Goal: Transaction & Acquisition: Purchase product/service

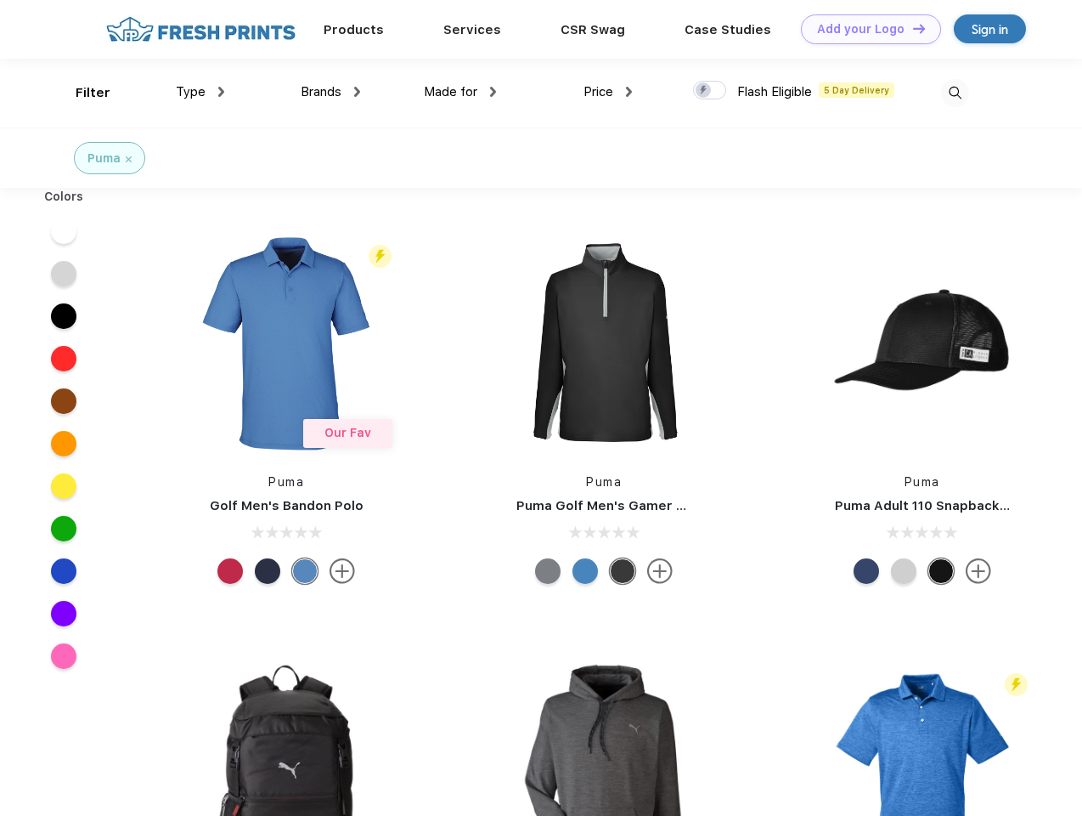
click at [865, 29] on link "Add your Logo Design Tool" at bounding box center [871, 29] width 140 height 30
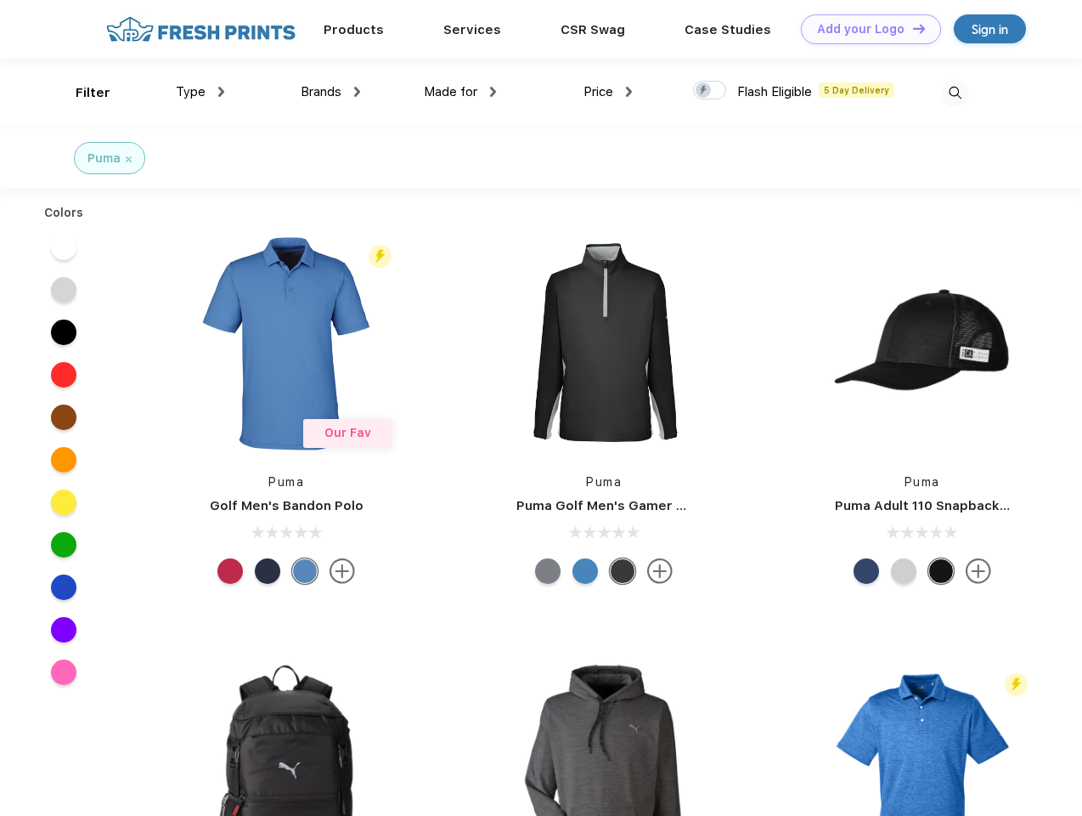
click at [0, 0] on div "Design Tool" at bounding box center [0, 0] width 0 height 0
click at [912, 28] on link "Add your Logo Design Tool" at bounding box center [871, 29] width 140 height 30
click at [82, 93] on div "Filter" at bounding box center [93, 93] width 35 height 20
click at [201, 92] on span "Type" at bounding box center [191, 91] width 30 height 15
click at [330, 92] on span "Brands" at bounding box center [321, 91] width 41 height 15
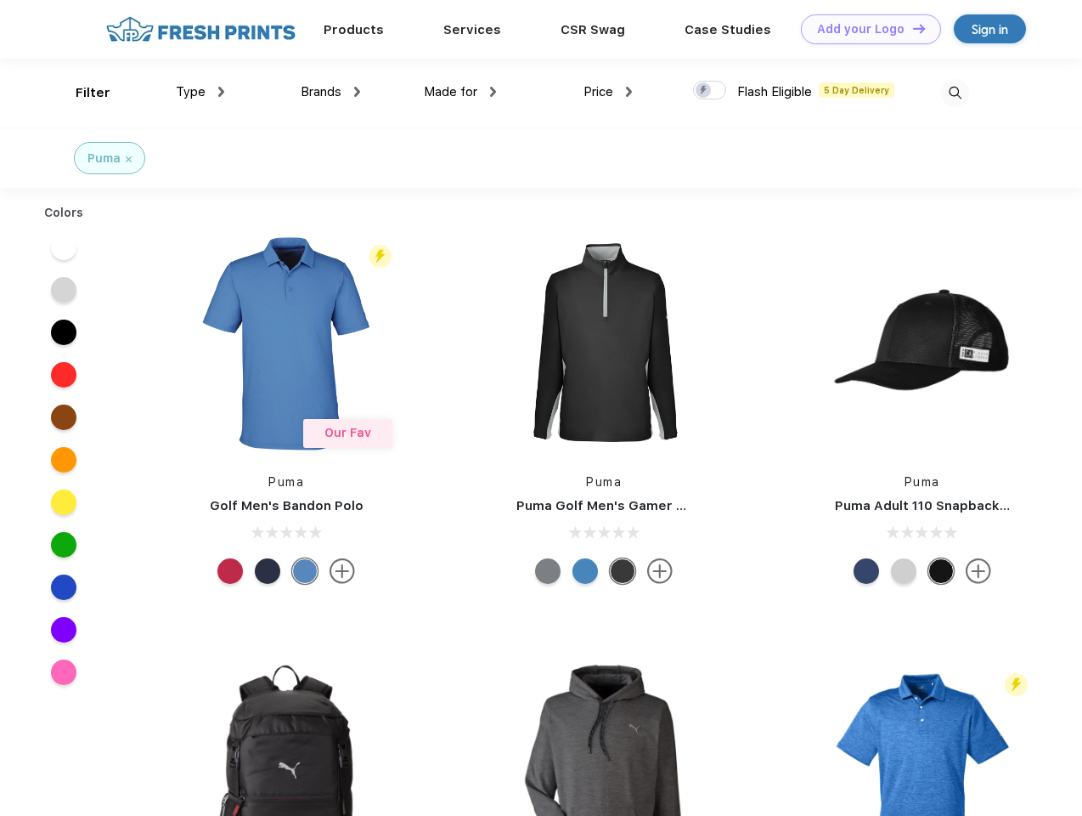
click at [460, 92] on span "Made for" at bounding box center [451, 91] width 54 height 15
click at [608, 92] on span "Price" at bounding box center [599, 91] width 30 height 15
click at [710, 91] on div at bounding box center [709, 90] width 33 height 19
click at [704, 91] on input "checkbox" at bounding box center [698, 85] width 11 height 11
click at [955, 93] on img at bounding box center [955, 93] width 28 height 28
